Goal: Information Seeking & Learning: Learn about a topic

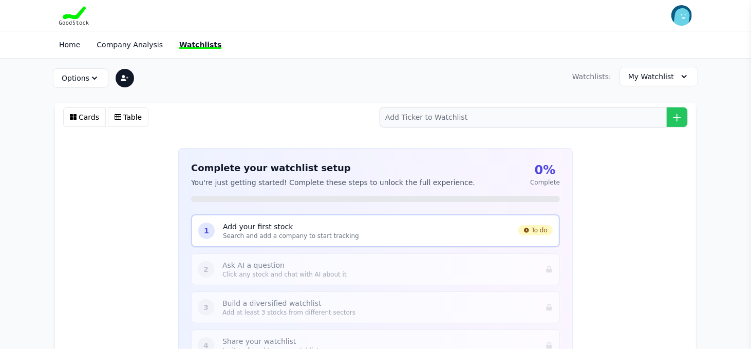
click at [287, 228] on p "Add your first stock" at bounding box center [366, 226] width 287 height 10
click at [254, 235] on p "Search and add a company to start tracking" at bounding box center [366, 236] width 287 height 8
click at [477, 235] on p "Search and add a company to start tracking" at bounding box center [366, 236] width 287 height 8
click at [205, 228] on span "1" at bounding box center [206, 230] width 5 height 10
click at [224, 227] on div "1 Add your first stock Search and add a company to start tracking To do" at bounding box center [375, 230] width 369 height 33
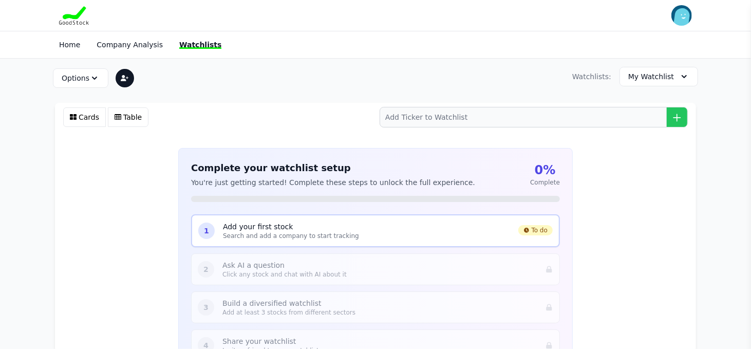
click at [262, 233] on p "Search and add a company to start tracking" at bounding box center [366, 236] width 287 height 8
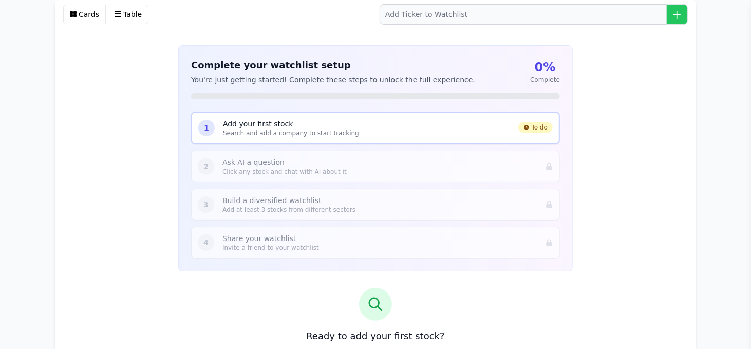
scroll to position [154, 0]
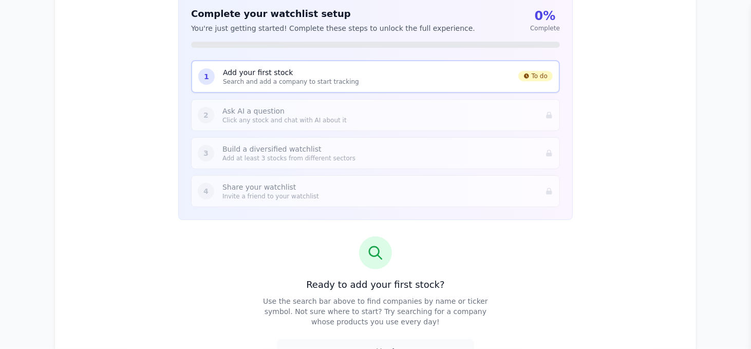
click at [369, 258] on icon at bounding box center [375, 252] width 16 height 16
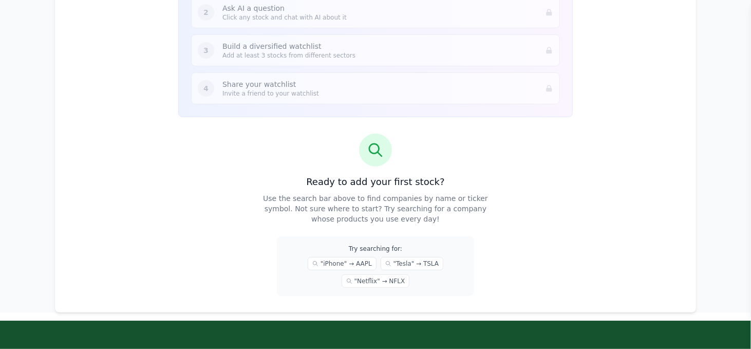
click at [367, 186] on h3 "Ready to add your first stock?" at bounding box center [375, 182] width 394 height 14
click at [364, 194] on p "Use the search bar above to find companies by name or ticker symbol. Not sure w…" at bounding box center [375, 208] width 230 height 31
click at [372, 169] on div "Ready to add your first stock? Use the search bar above to find companies by na…" at bounding box center [375, 215] width 394 height 162
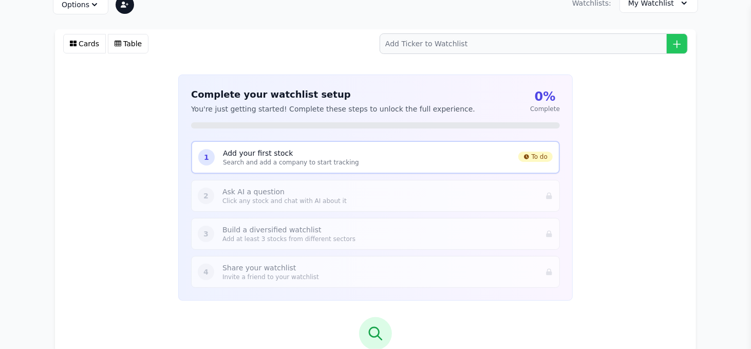
scroll to position [51, 0]
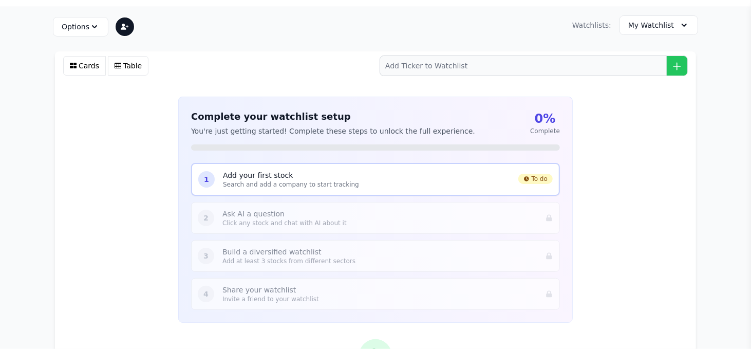
click at [256, 177] on p "Add your first stock" at bounding box center [366, 175] width 287 height 10
click at [546, 179] on span "To do" at bounding box center [535, 179] width 34 height 10
click at [209, 169] on div "1 Add your first stock Search and add a company to start tracking To do" at bounding box center [375, 179] width 369 height 33
drag, startPoint x: 217, startPoint y: 169, endPoint x: 418, endPoint y: 193, distance: 202.7
click at [418, 193] on div "1 Add your first stock Search and add a company to start tracking To do" at bounding box center [375, 179] width 369 height 33
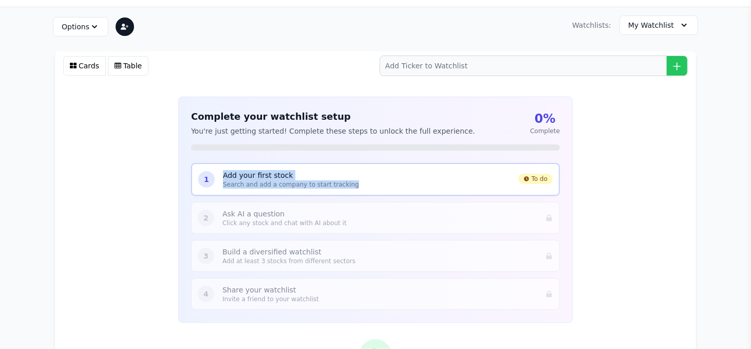
click at [355, 175] on p "Add your first stock" at bounding box center [366, 175] width 287 height 10
click at [223, 172] on p "Add your first stock" at bounding box center [366, 175] width 287 height 10
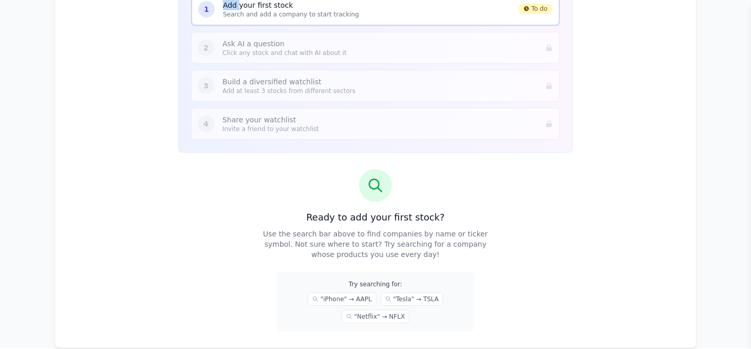
scroll to position [257, 0]
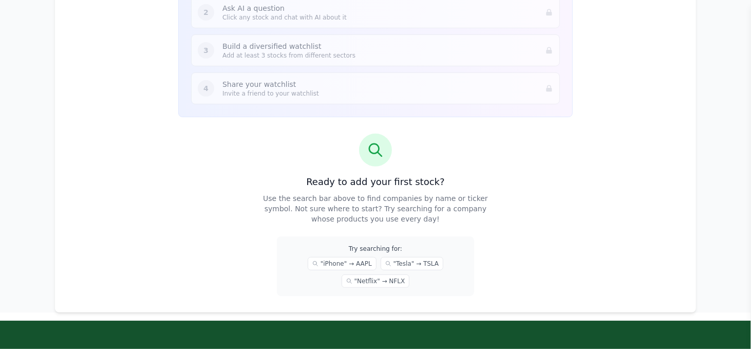
drag, startPoint x: 383, startPoint y: 136, endPoint x: 380, endPoint y: 141, distance: 6.0
click at [380, 141] on div at bounding box center [375, 150] width 33 height 33
click at [370, 154] on icon at bounding box center [375, 150] width 16 height 16
click at [346, 200] on p "Use the search bar above to find companies by name or ticker symbol. Not sure w…" at bounding box center [375, 208] width 230 height 31
click at [354, 252] on div "Try searching for: "iPhone" → AAPL "Tesla" → TSLA "Netflix" → NFLX" at bounding box center [375, 266] width 197 height 60
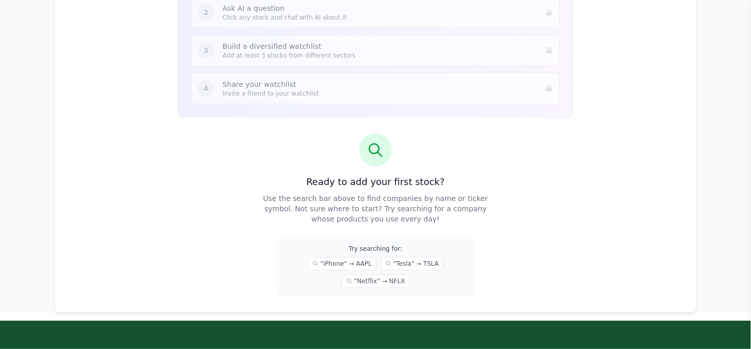
click at [318, 207] on p "Use the search bar above to find companies by name or ticker symbol. Not sure w…" at bounding box center [375, 208] width 230 height 31
click at [375, 159] on div at bounding box center [375, 150] width 33 height 33
click at [374, 153] on icon at bounding box center [375, 150] width 16 height 16
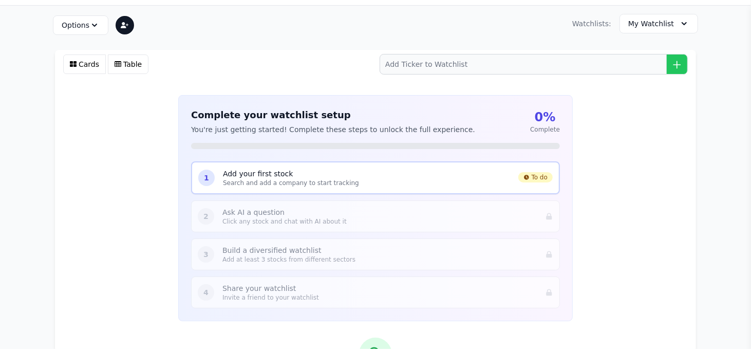
scroll to position [51, 0]
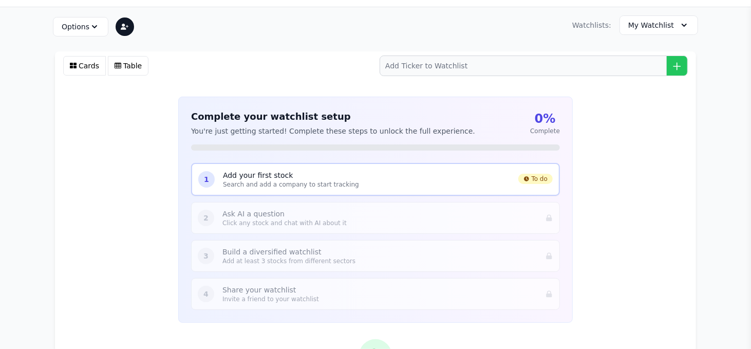
click at [213, 185] on div "1 Add your first stock Search and add a company to start tracking To do" at bounding box center [375, 179] width 369 height 33
click at [224, 177] on p "Add your first stock" at bounding box center [366, 175] width 287 height 10
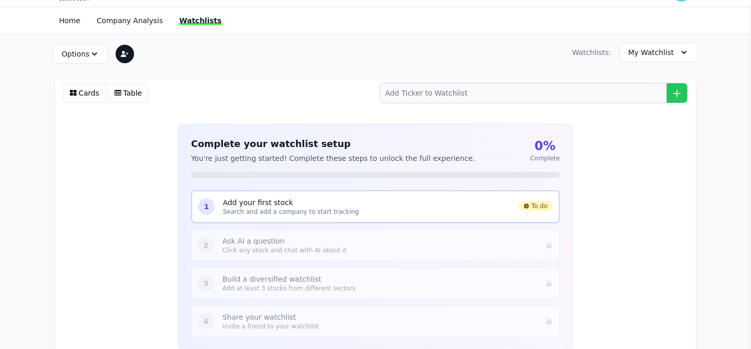
scroll to position [0, 0]
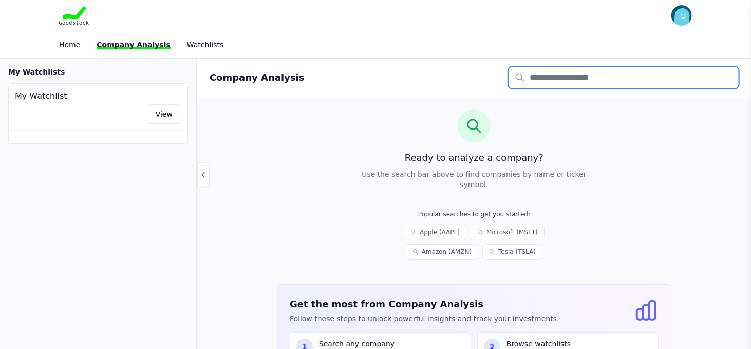
click at [536, 77] on input "text" at bounding box center [623, 78] width 230 height 22
type input "****"
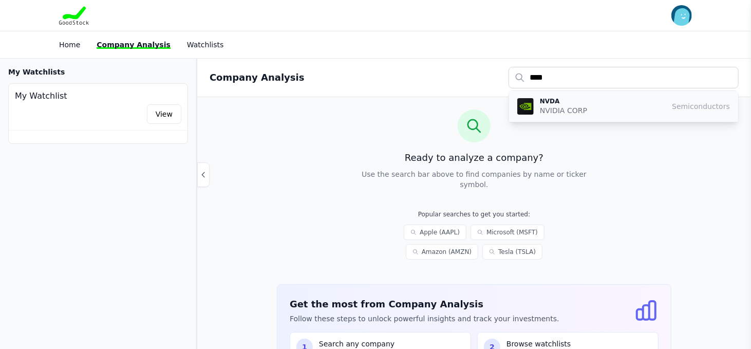
click at [554, 102] on p "NVDA" at bounding box center [563, 101] width 47 height 8
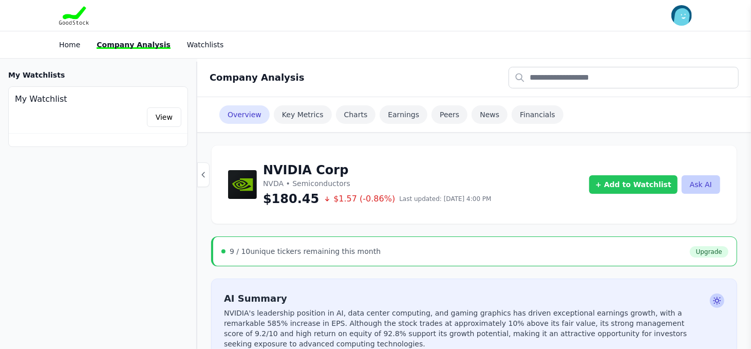
click at [624, 179] on button "+ Add to Watchlist" at bounding box center [633, 184] width 88 height 18
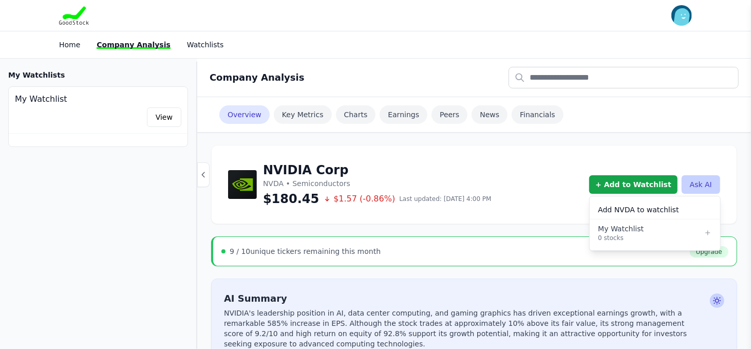
click at [626, 206] on h4 "Add NVDA to watchlist" at bounding box center [655, 209] width 114 height 10
click at [640, 224] on div "My Watchlist" at bounding box center [651, 228] width 106 height 10
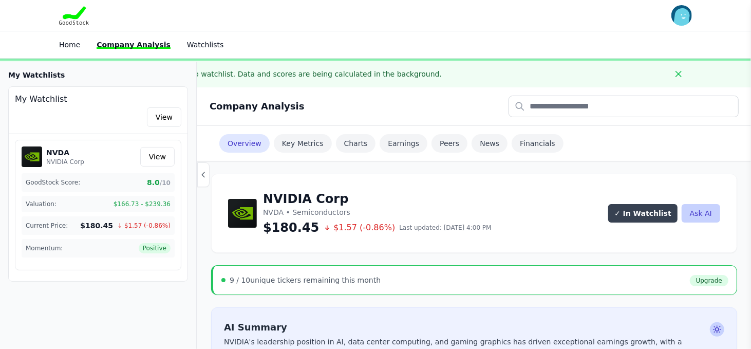
click at [669, 210] on button "✓ In Watchlist" at bounding box center [642, 213] width 69 height 18
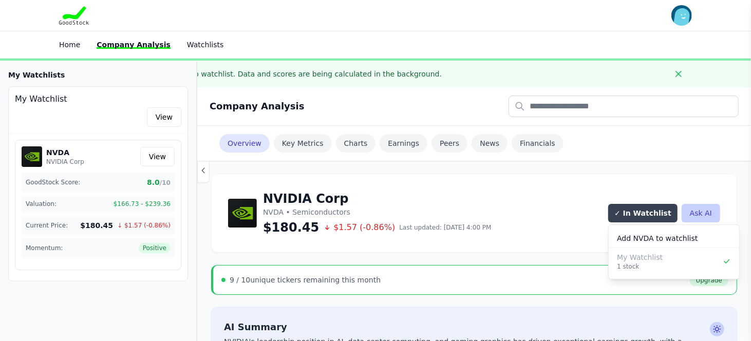
click at [669, 211] on button "✓ In Watchlist" at bounding box center [642, 213] width 69 height 18
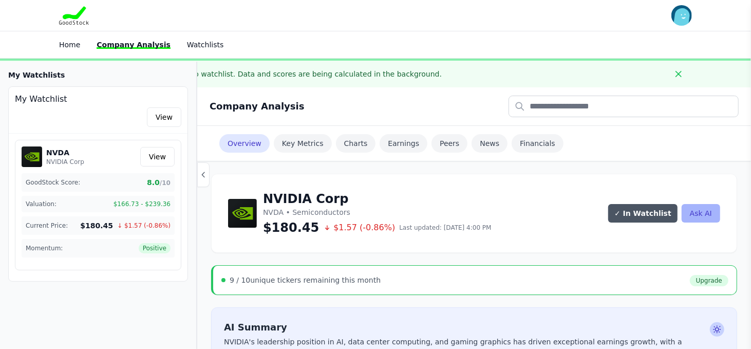
click at [710, 208] on button "Ask AI" at bounding box center [700, 213] width 39 height 18
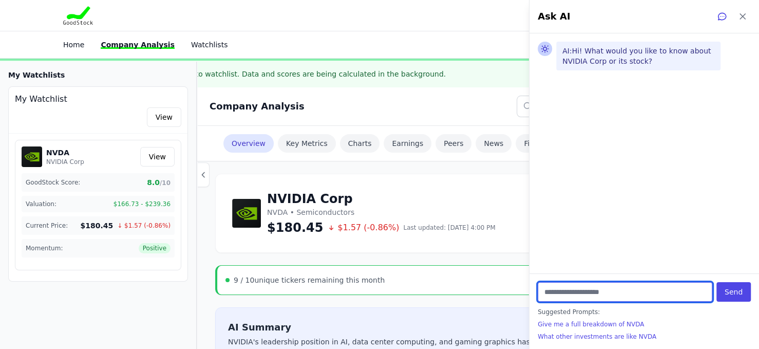
click at [544, 294] on input "text" at bounding box center [625, 292] width 175 height 20
type input "**********"
click at [716, 282] on button "Send" at bounding box center [733, 292] width 34 height 20
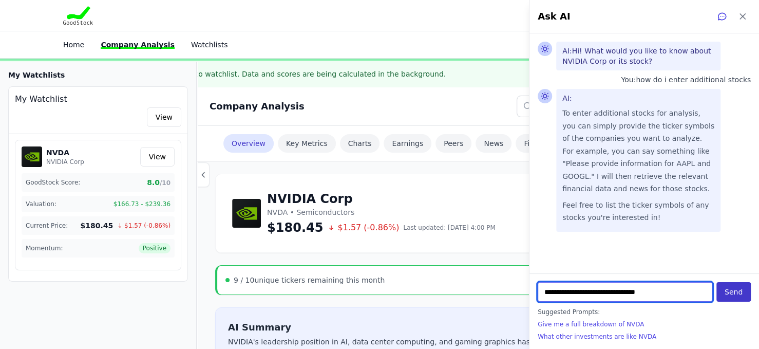
type input "**********"
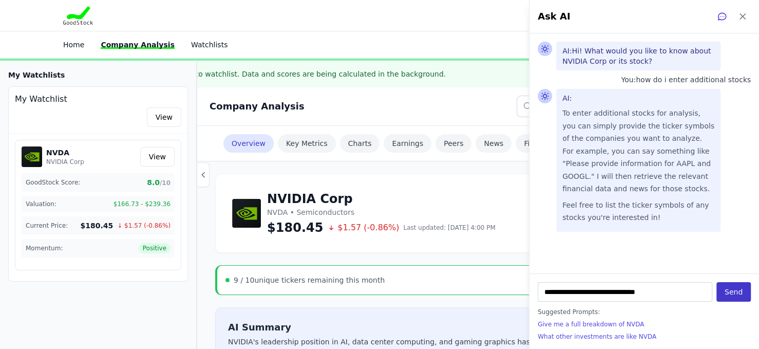
click at [729, 295] on button "Send" at bounding box center [733, 292] width 34 height 20
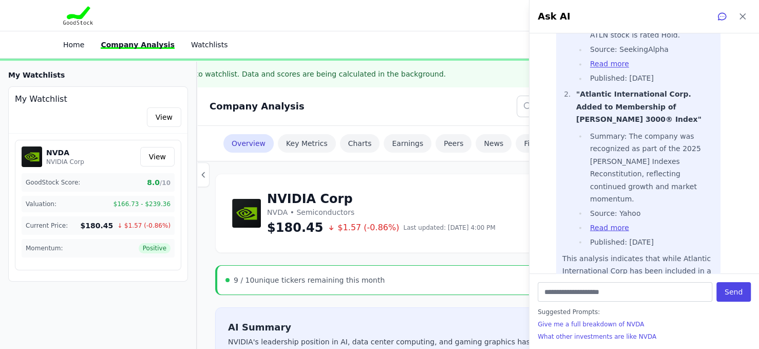
scroll to position [1138, 0]
click at [622, 313] on span "Suggested Prompts:" at bounding box center [644, 312] width 213 height 8
drag, startPoint x: 636, startPoint y: 325, endPoint x: 547, endPoint y: 328, distance: 88.4
click at [547, 328] on button "Give me a full breakdown of NVDA" at bounding box center [644, 324] width 213 height 8
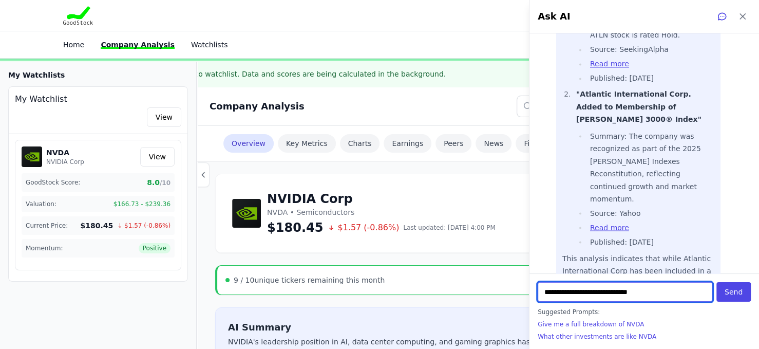
drag, startPoint x: 626, startPoint y: 292, endPoint x: 649, endPoint y: 292, distance: 22.1
click at [649, 292] on input "**********" at bounding box center [625, 292] width 175 height 20
click at [694, 294] on input "**********" at bounding box center [625, 292] width 175 height 20
type input "**********"
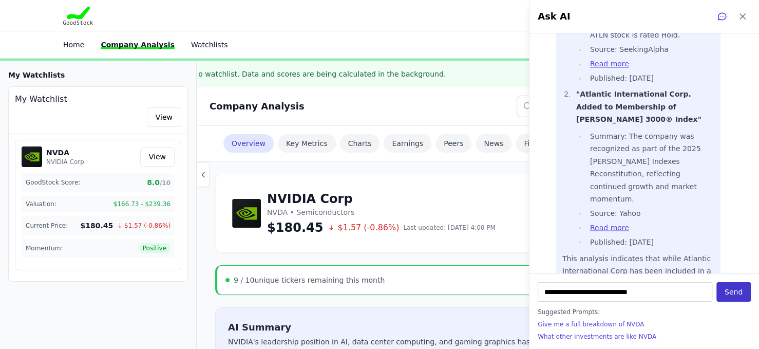
click at [730, 292] on button "Send" at bounding box center [733, 292] width 34 height 20
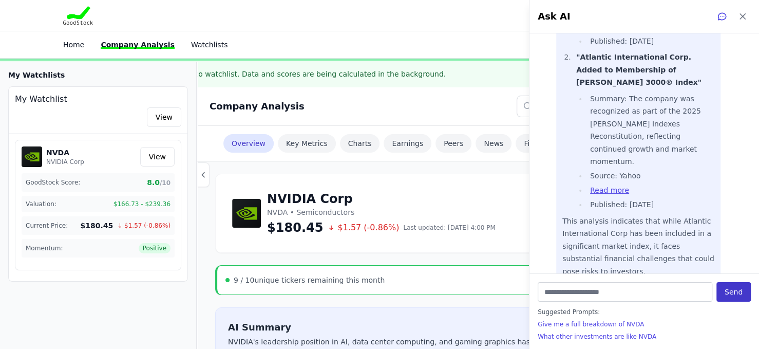
click at [730, 292] on button "Send" at bounding box center [733, 292] width 34 height 20
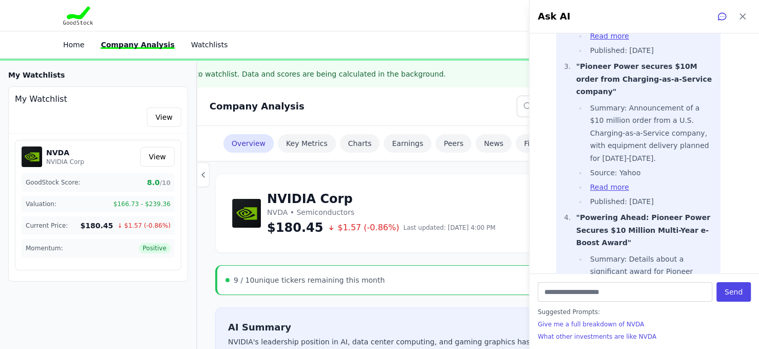
scroll to position [2608, 0]
click at [716, 282] on button "Send" at bounding box center [733, 292] width 34 height 20
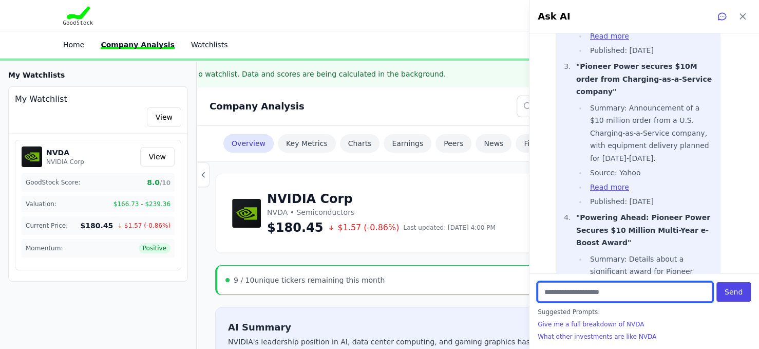
click at [559, 298] on input "text" at bounding box center [625, 292] width 175 height 20
type input "**********"
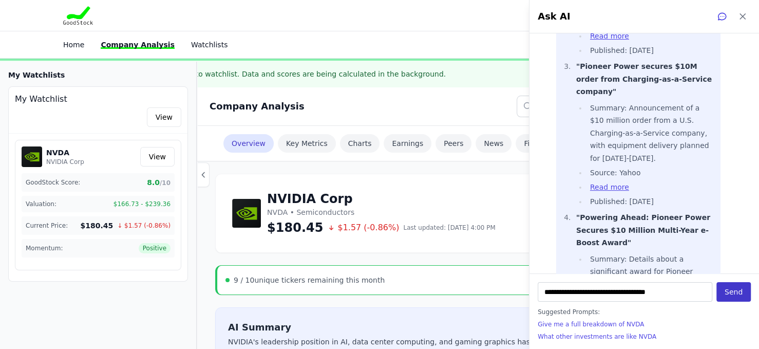
click at [726, 290] on button "Send" at bounding box center [733, 292] width 34 height 20
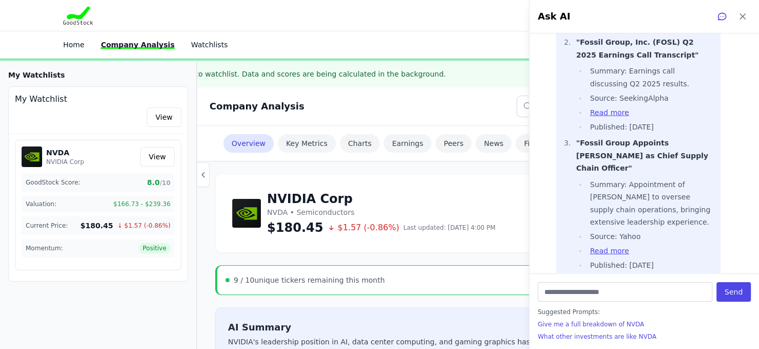
scroll to position [4078, 0]
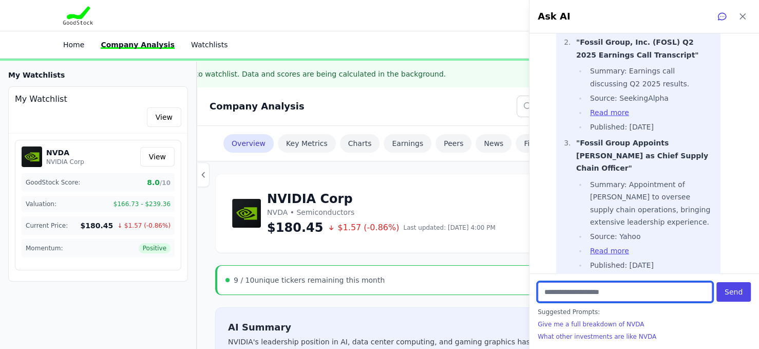
click at [543, 289] on input "text" at bounding box center [625, 292] width 175 height 20
type input "**********"
click at [716, 282] on button "Send" at bounding box center [733, 292] width 34 height 20
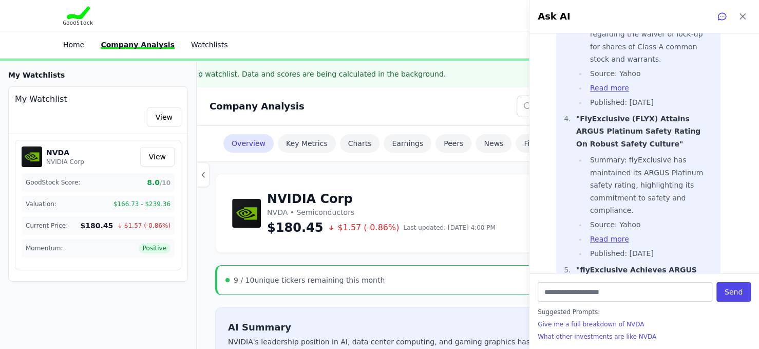
scroll to position [5801, 0]
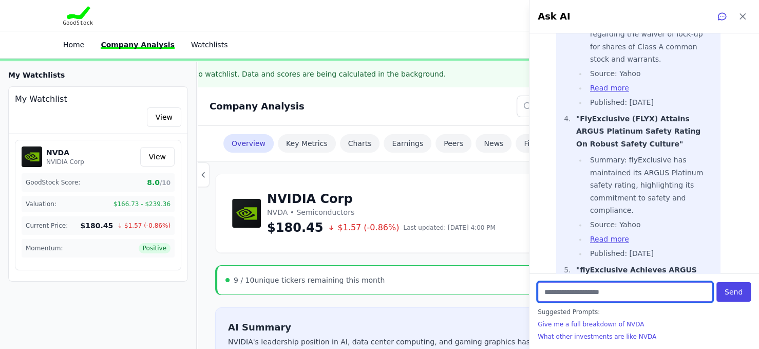
click at [589, 283] on input "text" at bounding box center [625, 292] width 175 height 20
click at [552, 294] on input "text" at bounding box center [625, 292] width 175 height 20
type input "**********"
click at [716, 282] on button "Send" at bounding box center [733, 292] width 34 height 20
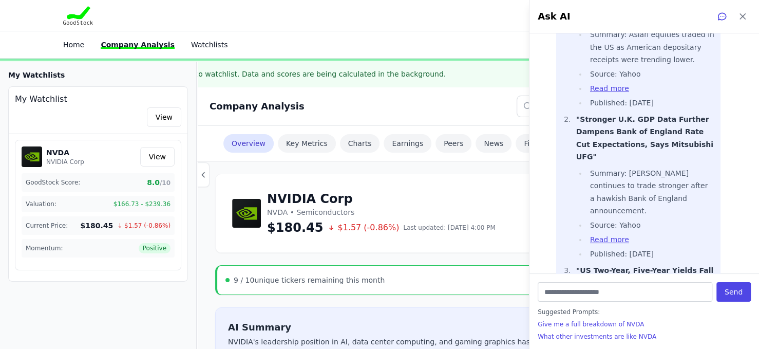
scroll to position [7384, 0]
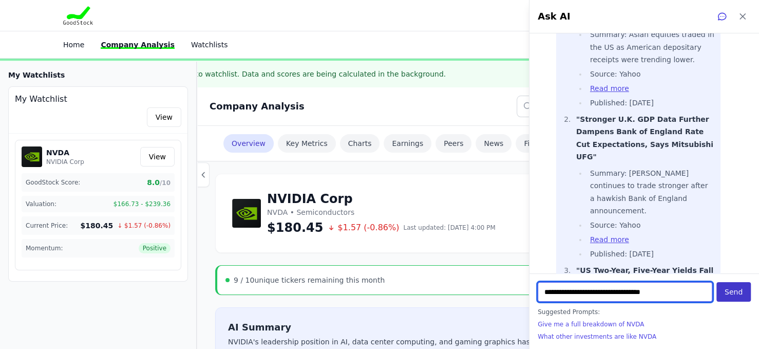
type input "**********"
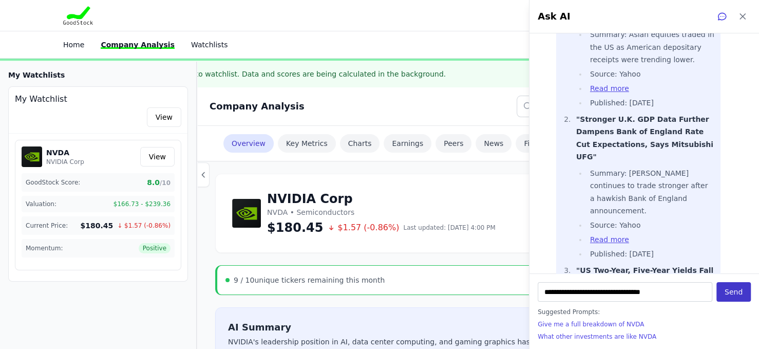
click at [725, 291] on button "Send" at bounding box center [733, 292] width 34 height 20
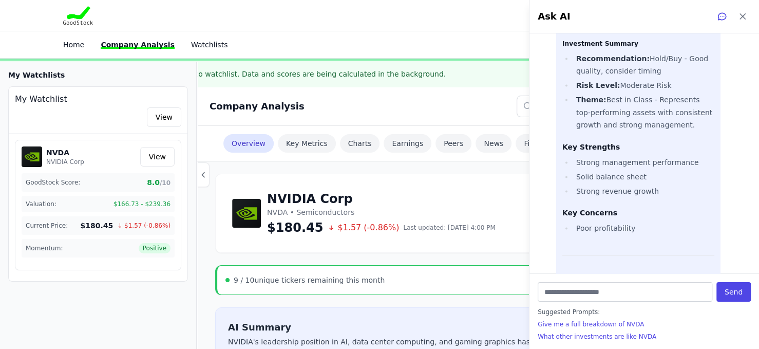
scroll to position [8741, 0]
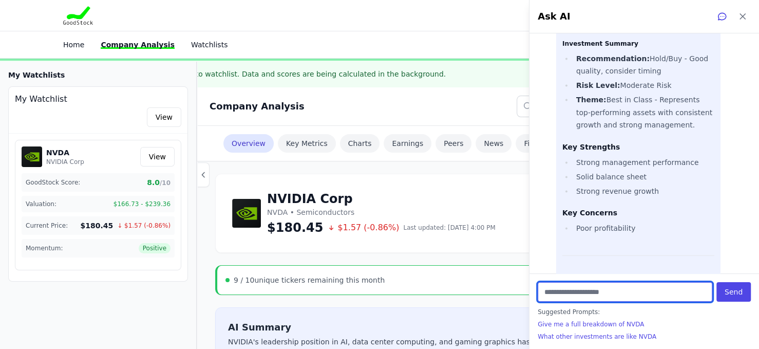
click at [588, 289] on input "text" at bounding box center [625, 292] width 175 height 20
type input "**********"
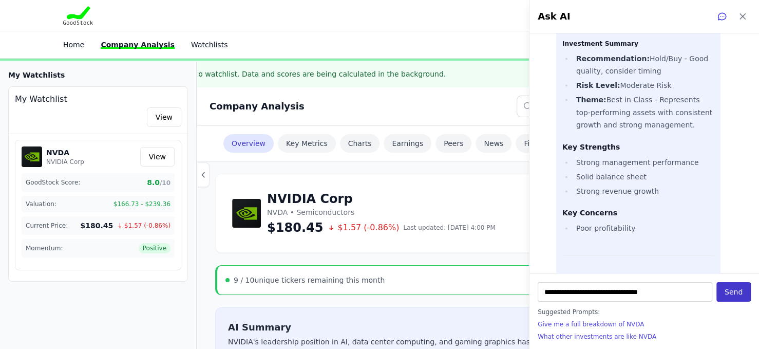
click at [735, 296] on button "Send" at bounding box center [733, 292] width 34 height 20
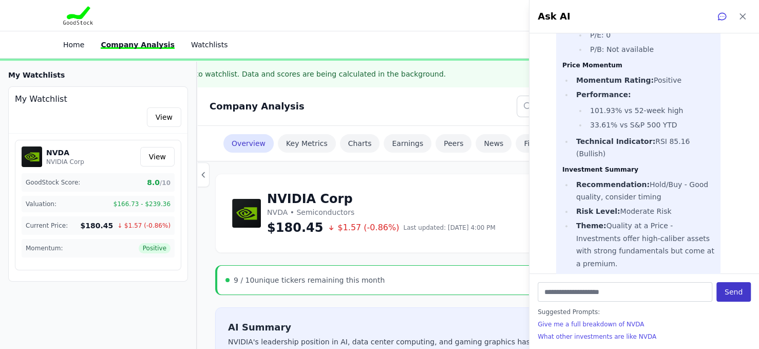
scroll to position [10048, 0]
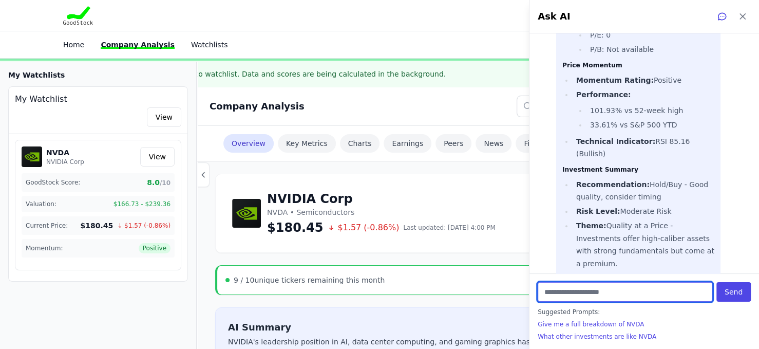
click at [553, 295] on input "text" at bounding box center [625, 292] width 175 height 20
type input "**********"
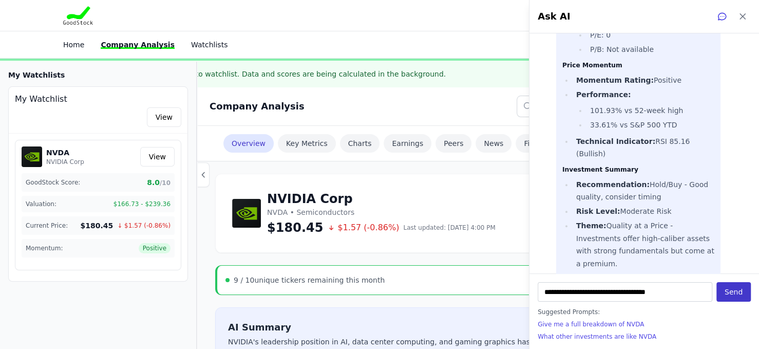
click at [731, 294] on button "Send" at bounding box center [733, 292] width 34 height 20
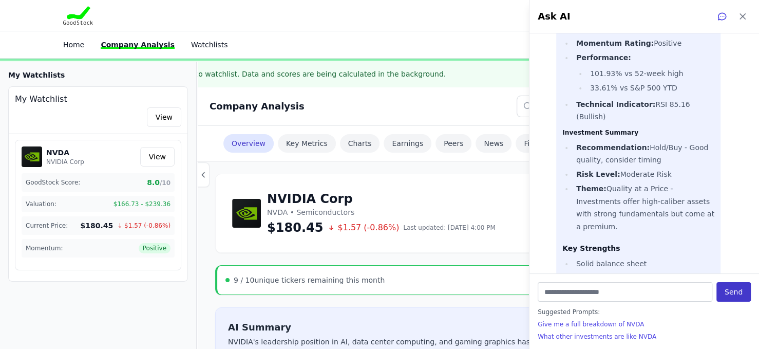
scroll to position [10168, 0]
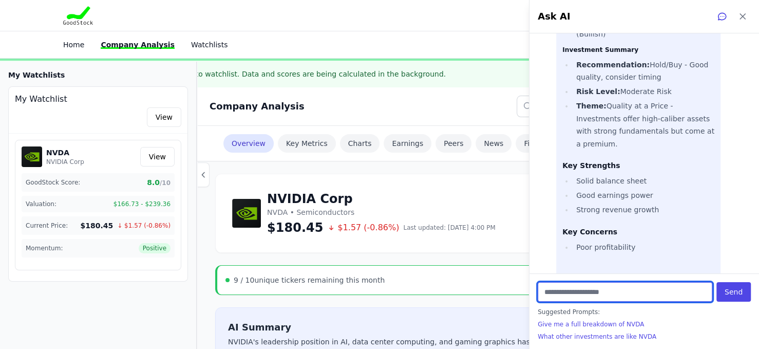
click at [563, 289] on input "text" at bounding box center [625, 292] width 175 height 20
type input "**********"
click at [716, 282] on button "Send" at bounding box center [733, 292] width 34 height 20
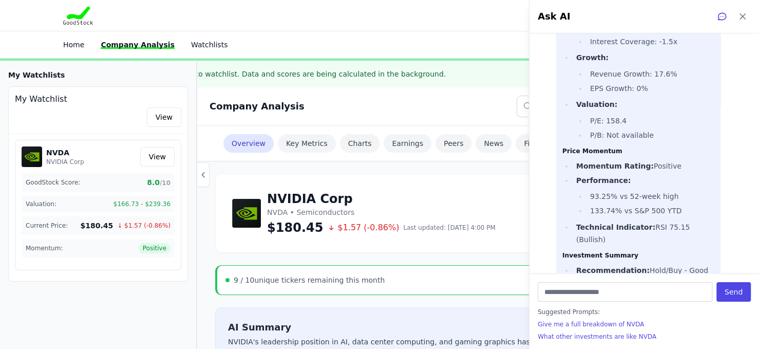
scroll to position [11500, 0]
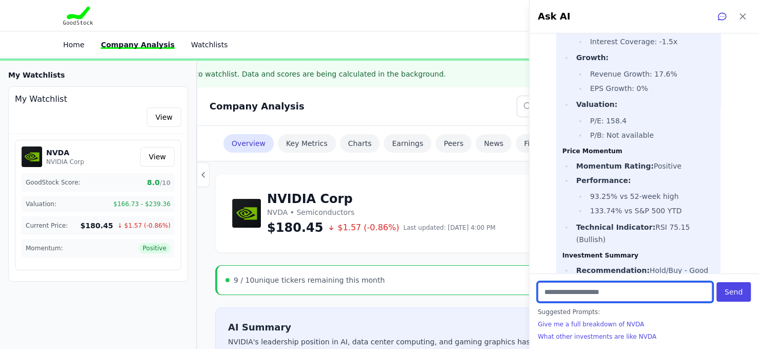
click at [539, 289] on input "text" at bounding box center [625, 292] width 175 height 20
type input "*"
type input "**********"
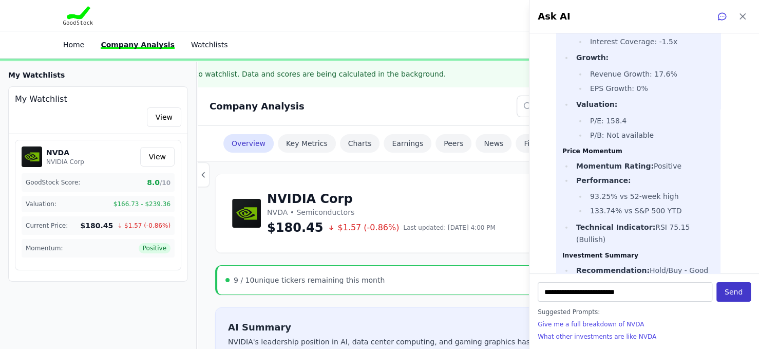
click at [725, 297] on button "Send" at bounding box center [733, 292] width 34 height 20
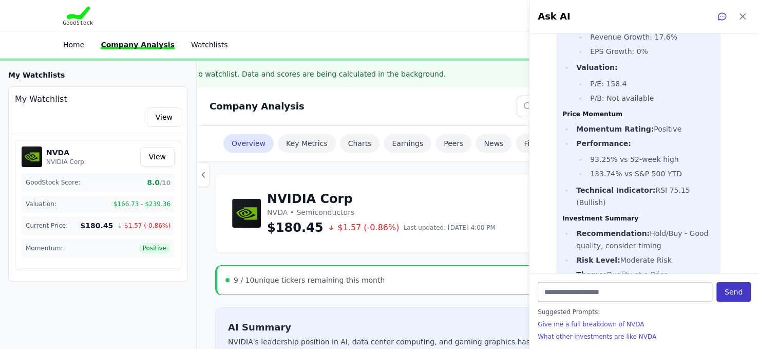
scroll to position [11619, 0]
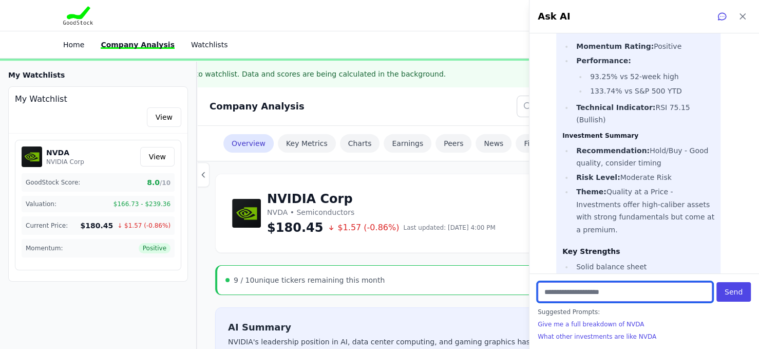
click at [565, 292] on input "text" at bounding box center [625, 292] width 175 height 20
